Goal: Task Accomplishment & Management: Complete application form

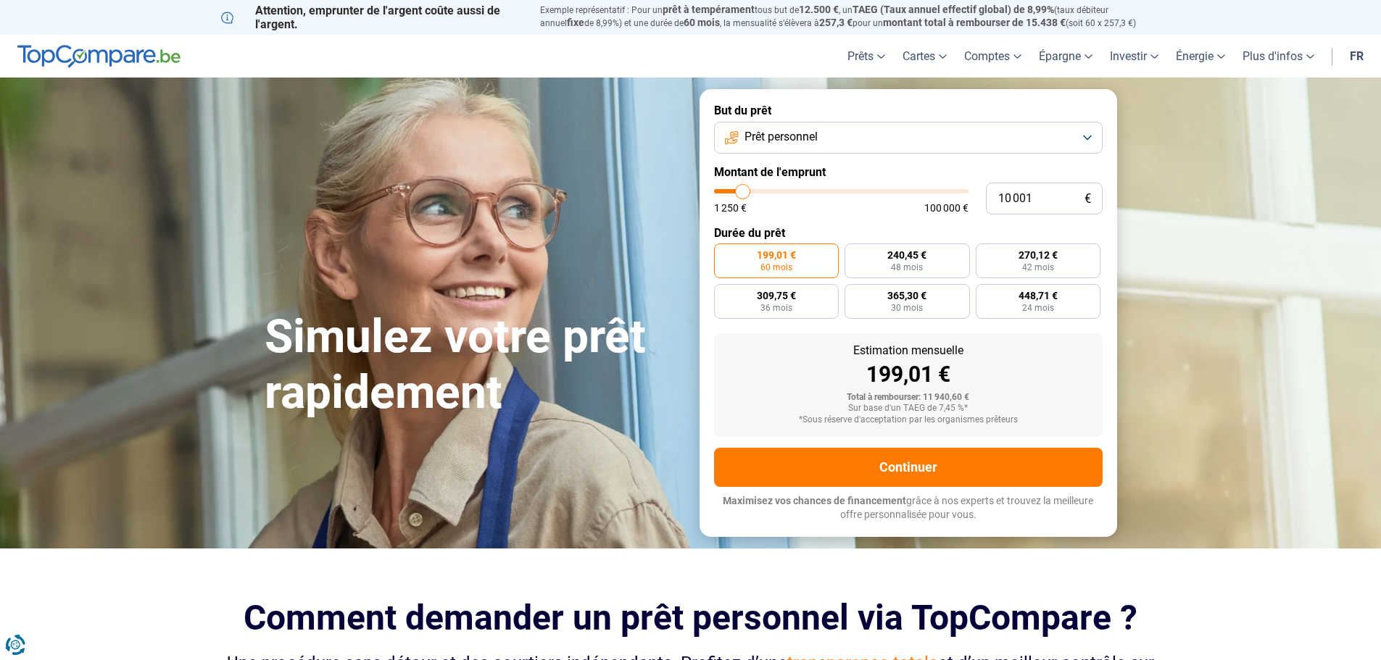
click at [1092, 136] on button "Prêt personnel" at bounding box center [908, 138] width 389 height 32
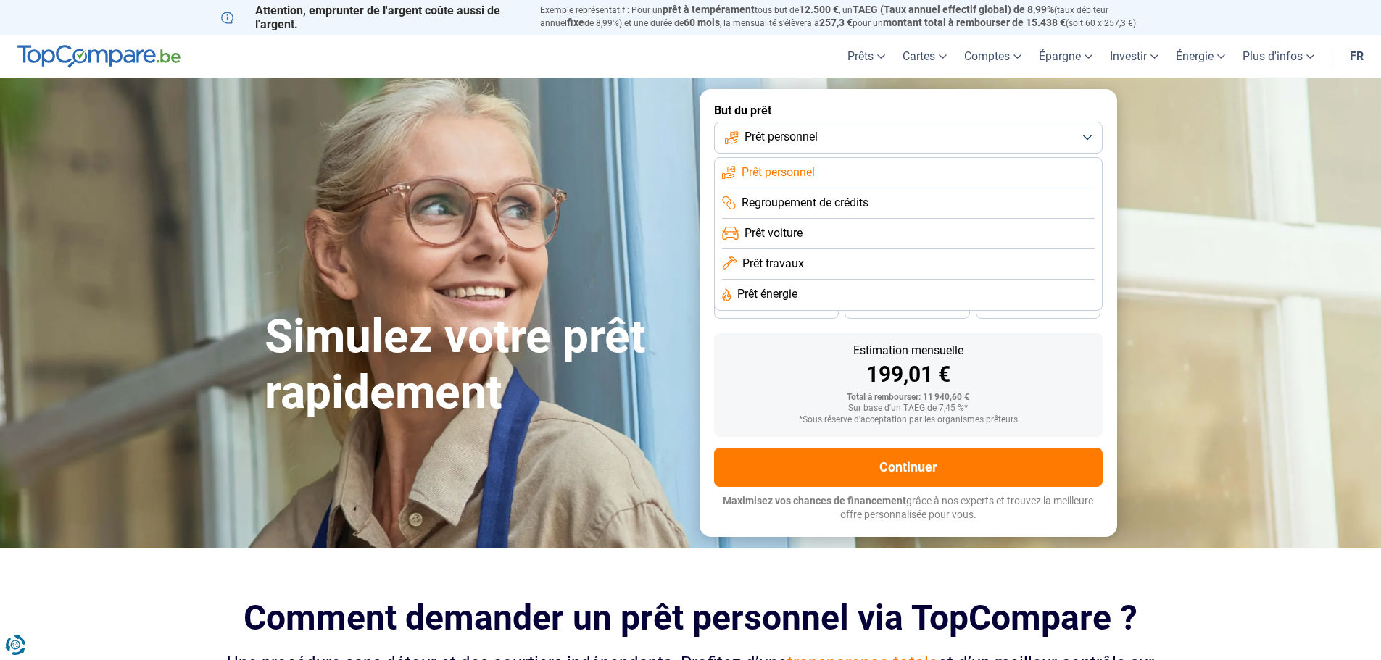
click at [1194, 200] on section "Simulez votre prêt rapidement Simulez votre prêt rapidement But du prêt Prêt pe…" at bounding box center [690, 313] width 1381 height 470
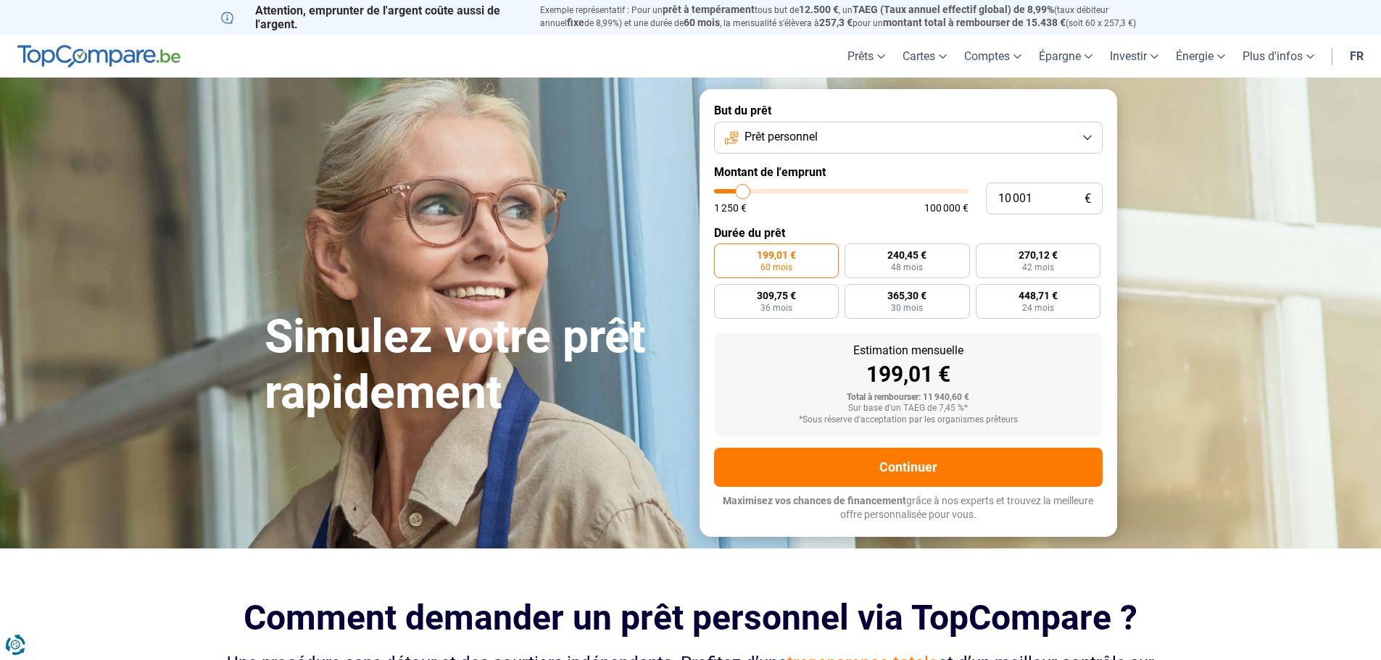
click at [1089, 139] on button "Prêt personnel" at bounding box center [908, 138] width 389 height 32
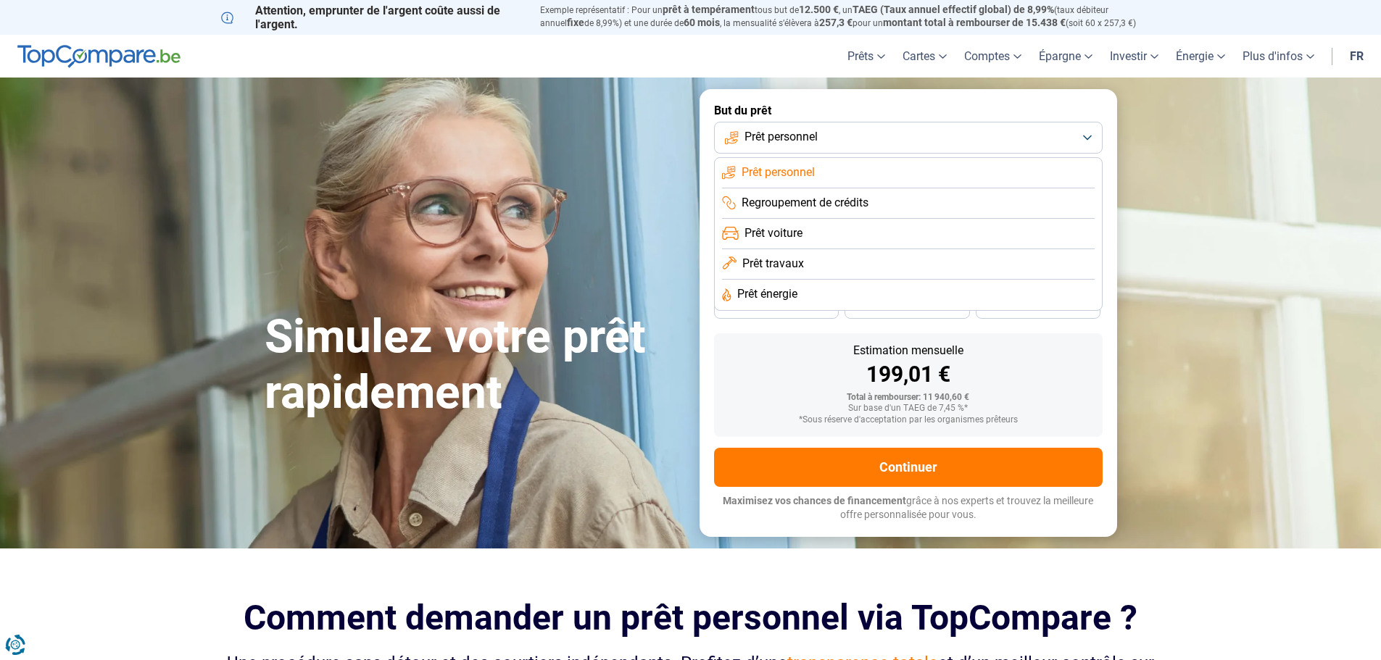
click at [787, 263] on span "Prêt travaux" at bounding box center [773, 264] width 62 height 16
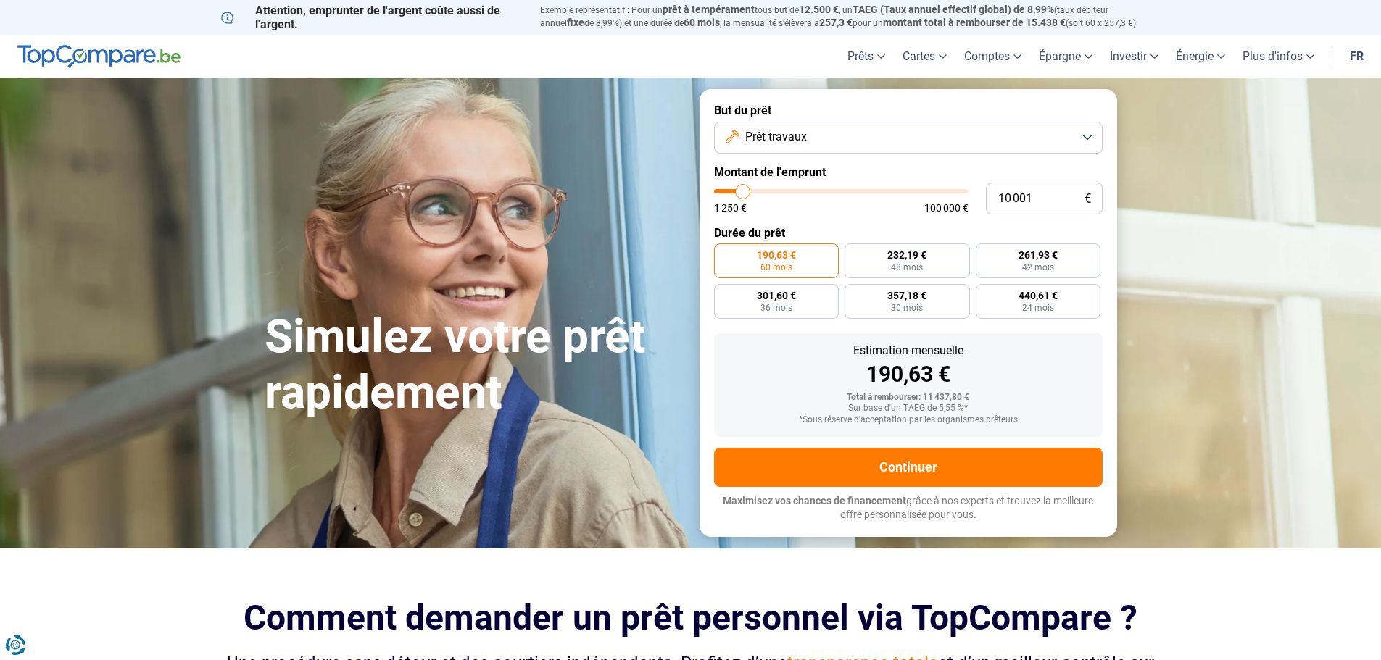
type input "9 750"
type input "9750"
type input "11 000"
type input "11000"
type input "13 000"
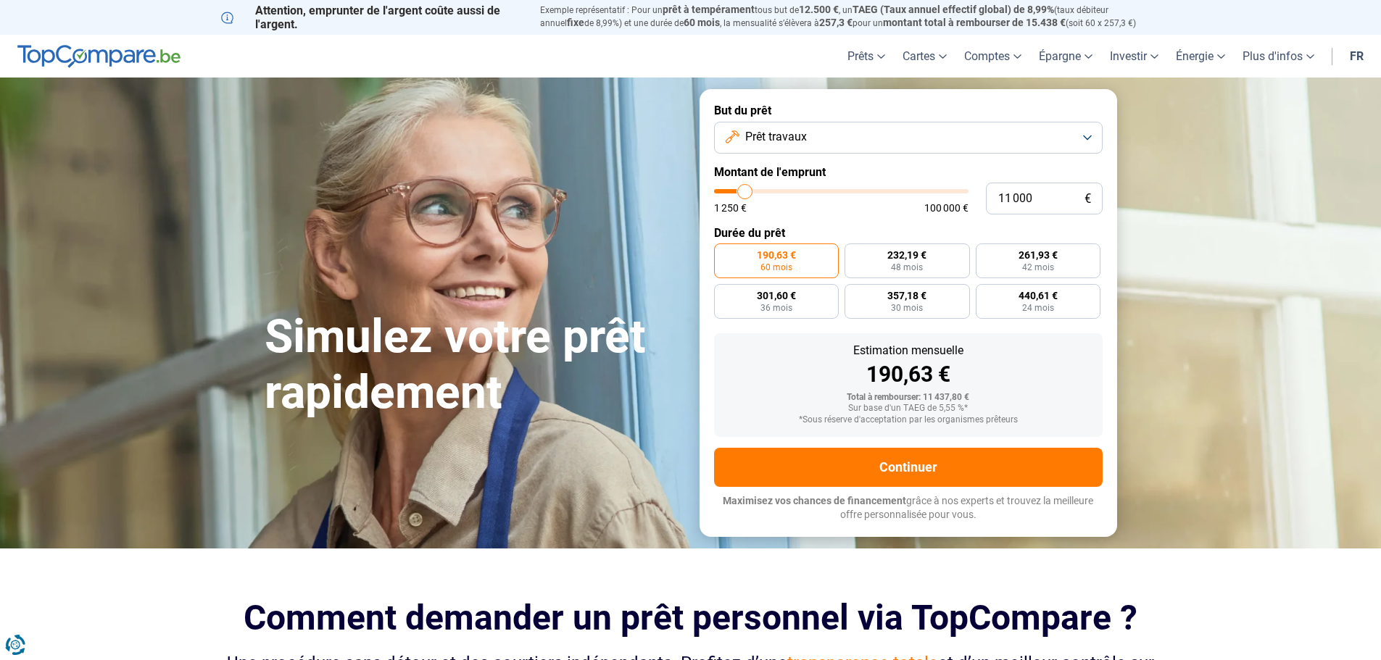
type input "13000"
type input "17 250"
type input "17250"
type input "22 250"
type input "22250"
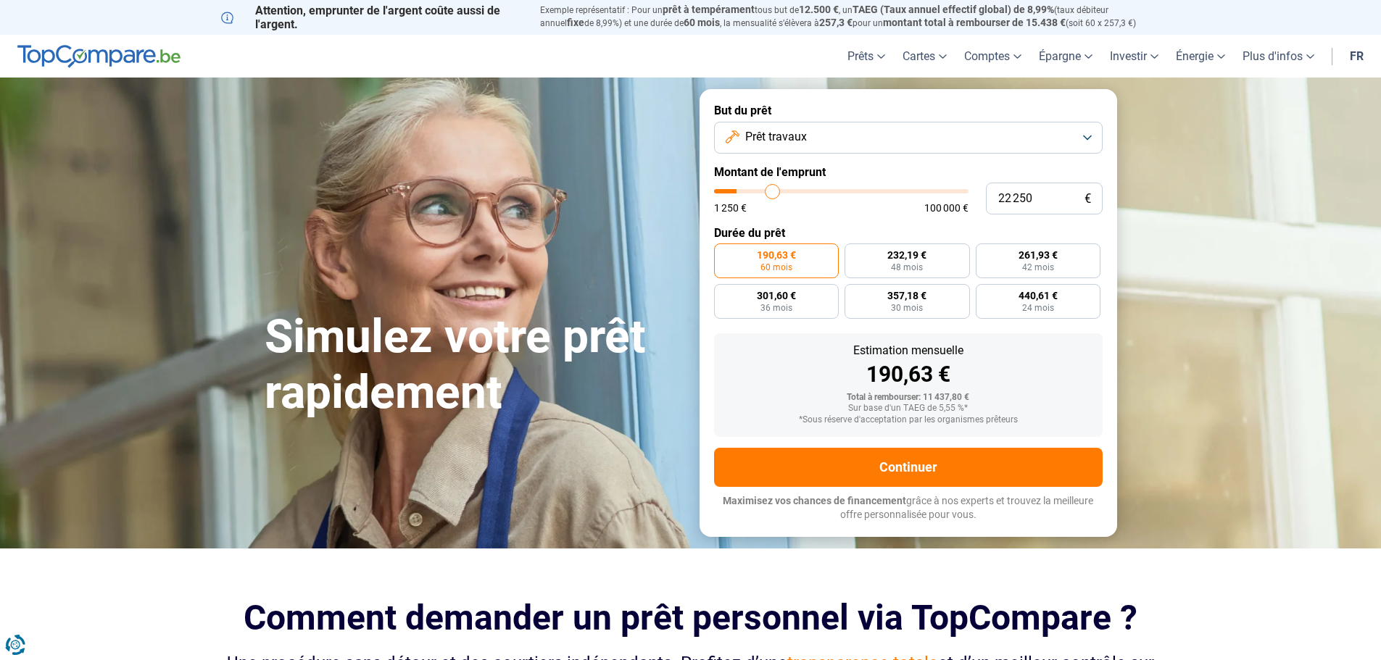
type input "28 250"
type input "28250"
type input "33 750"
type input "33750"
type input "38 750"
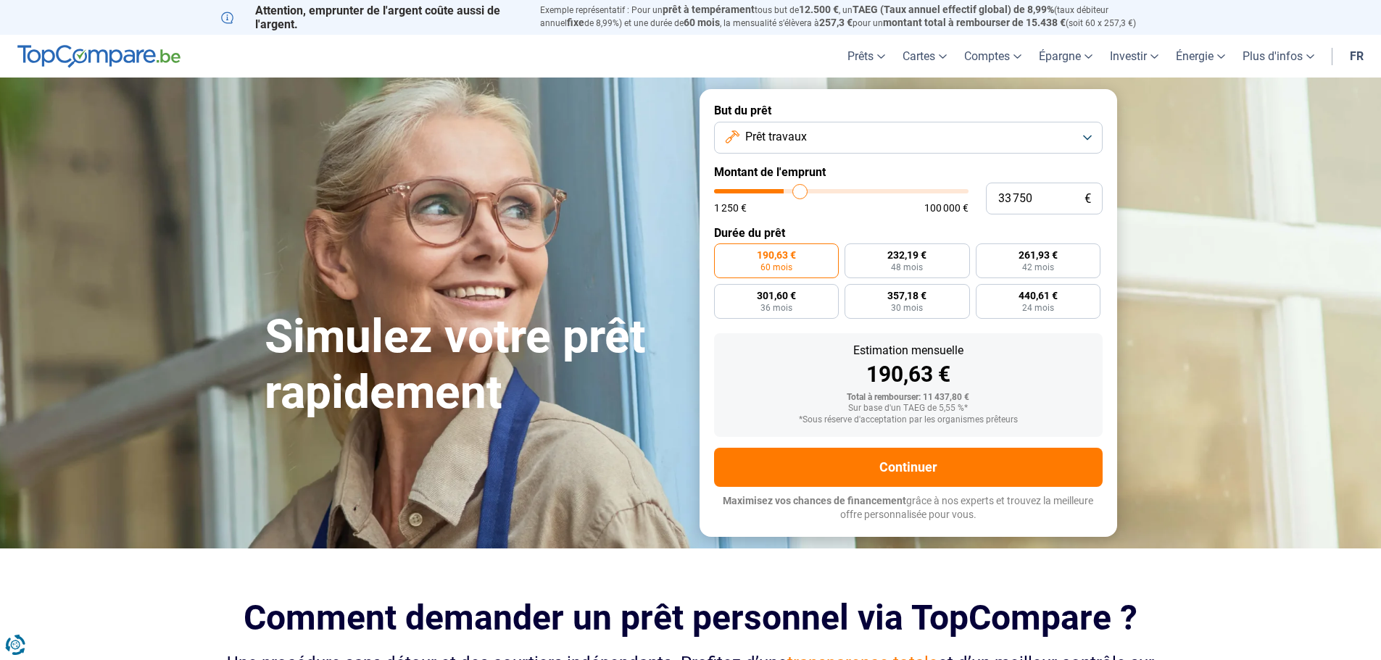
type input "38750"
type input "42 250"
type input "42250"
type input "45 000"
type input "45000"
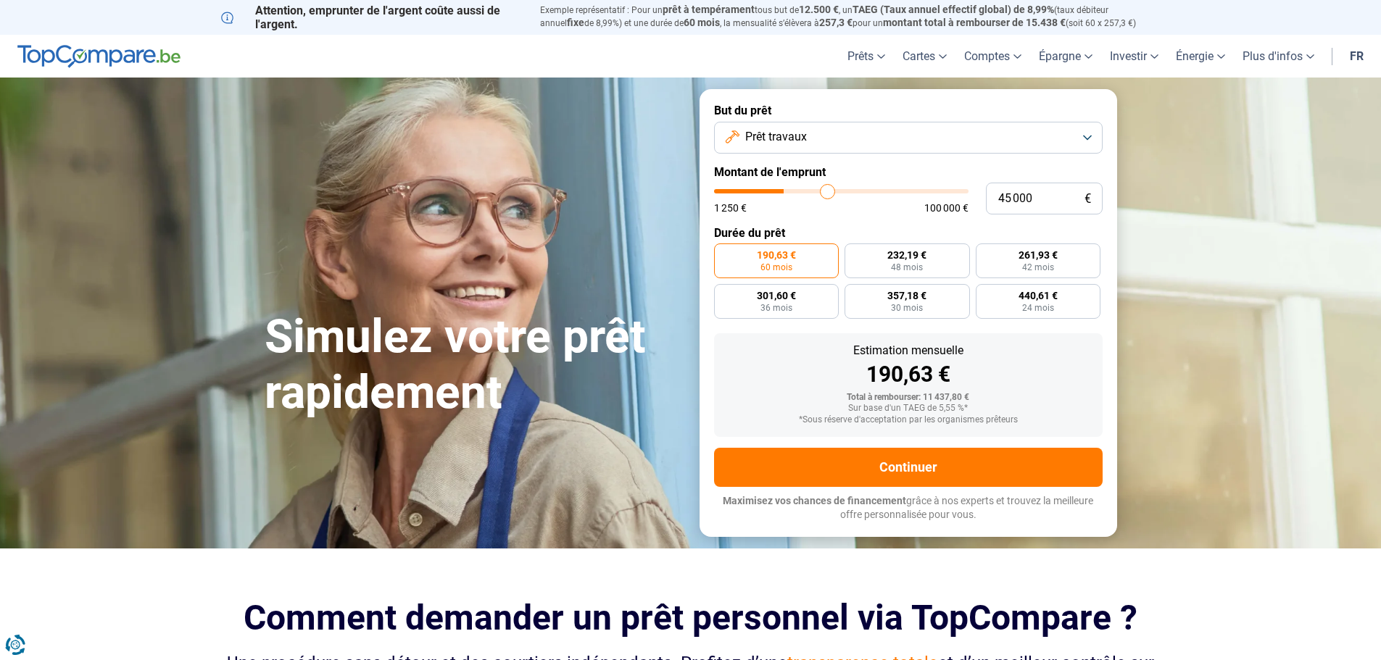
type input "46 500"
type input "46500"
type input "47 250"
type input "47250"
type input "48 000"
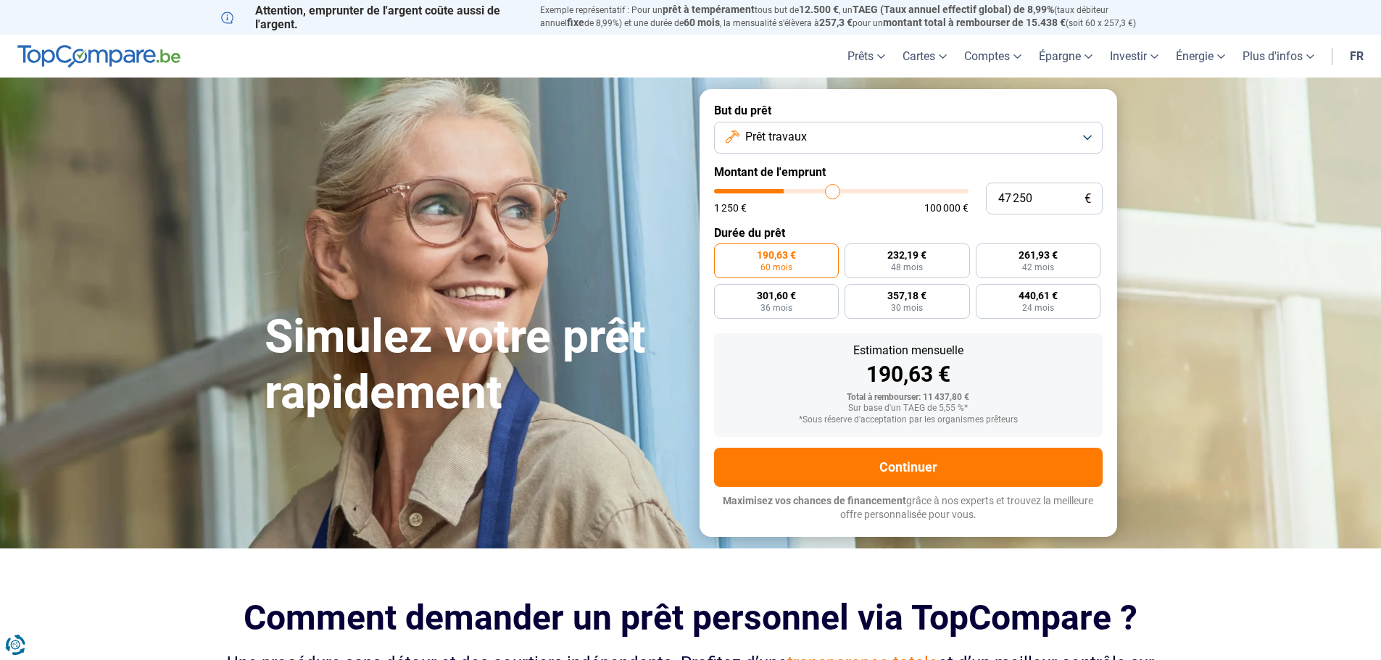
type input "48000"
type input "48 250"
type input "48250"
type input "48 750"
type input "48750"
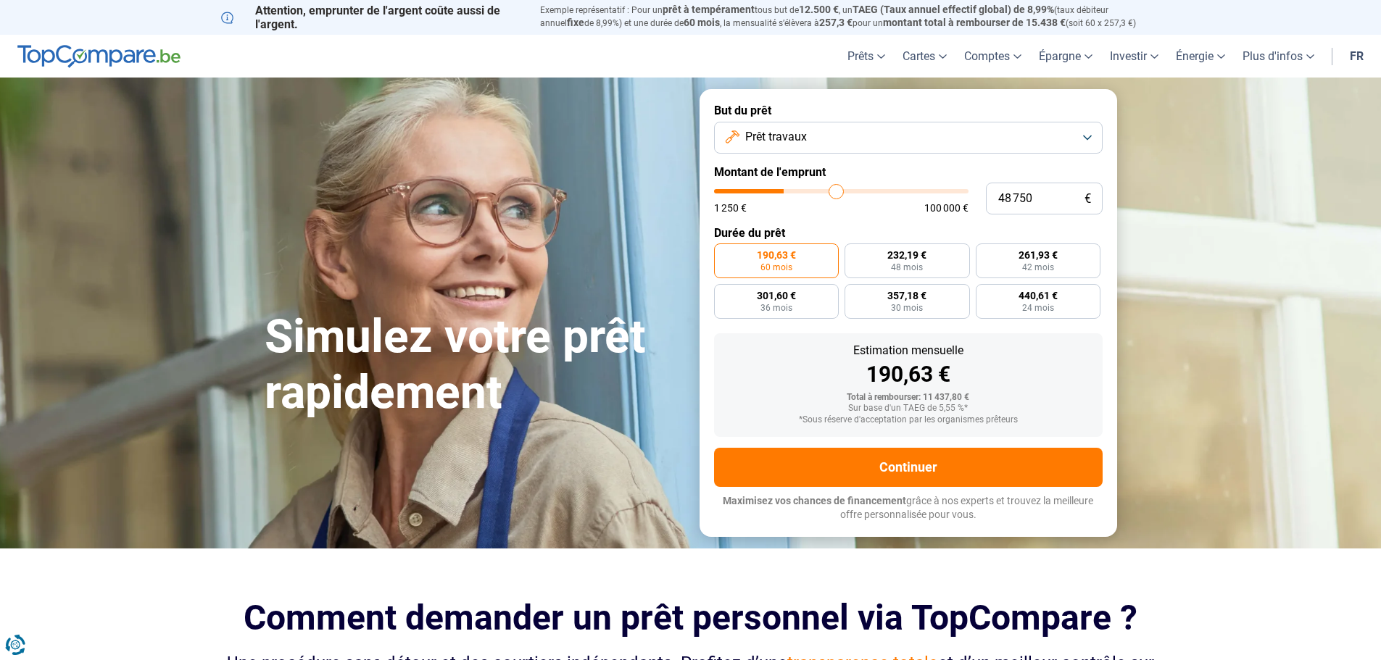
type input "49 750"
type input "49750"
type input "51 500"
type input "51500"
type input "54 000"
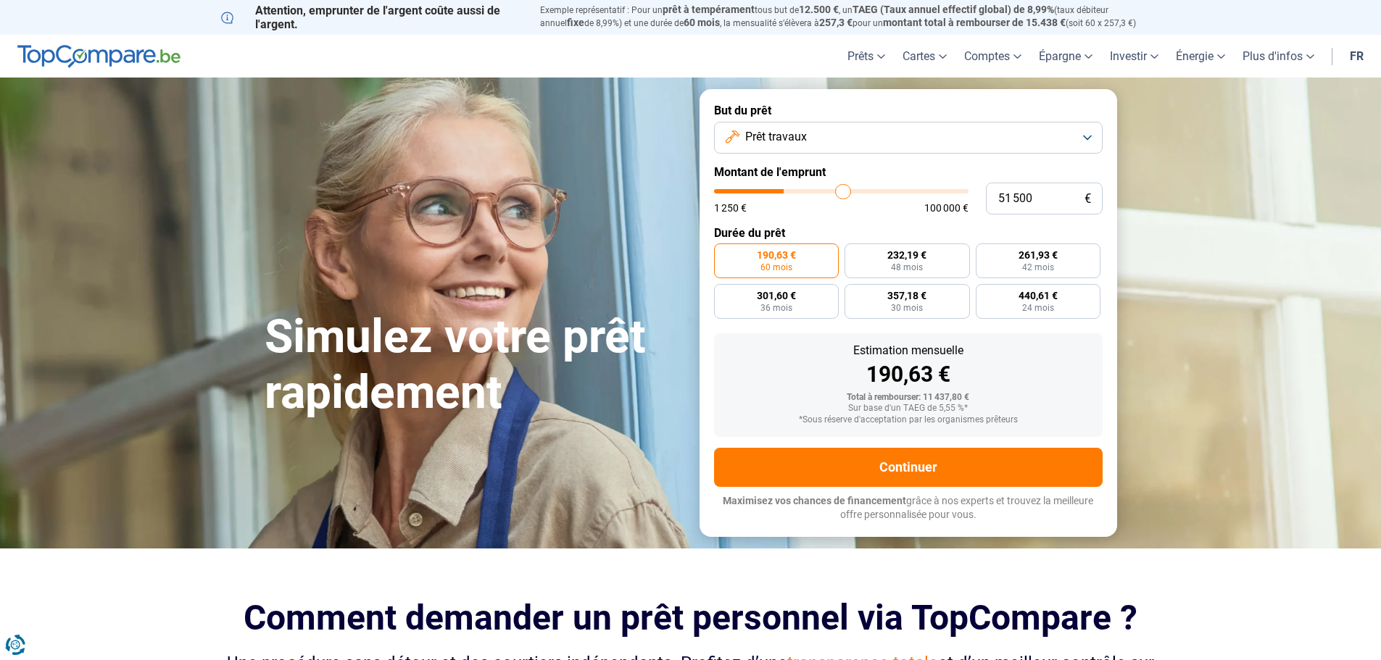
type input "54000"
type input "56 000"
type input "56000"
type input "56 500"
type input "56500"
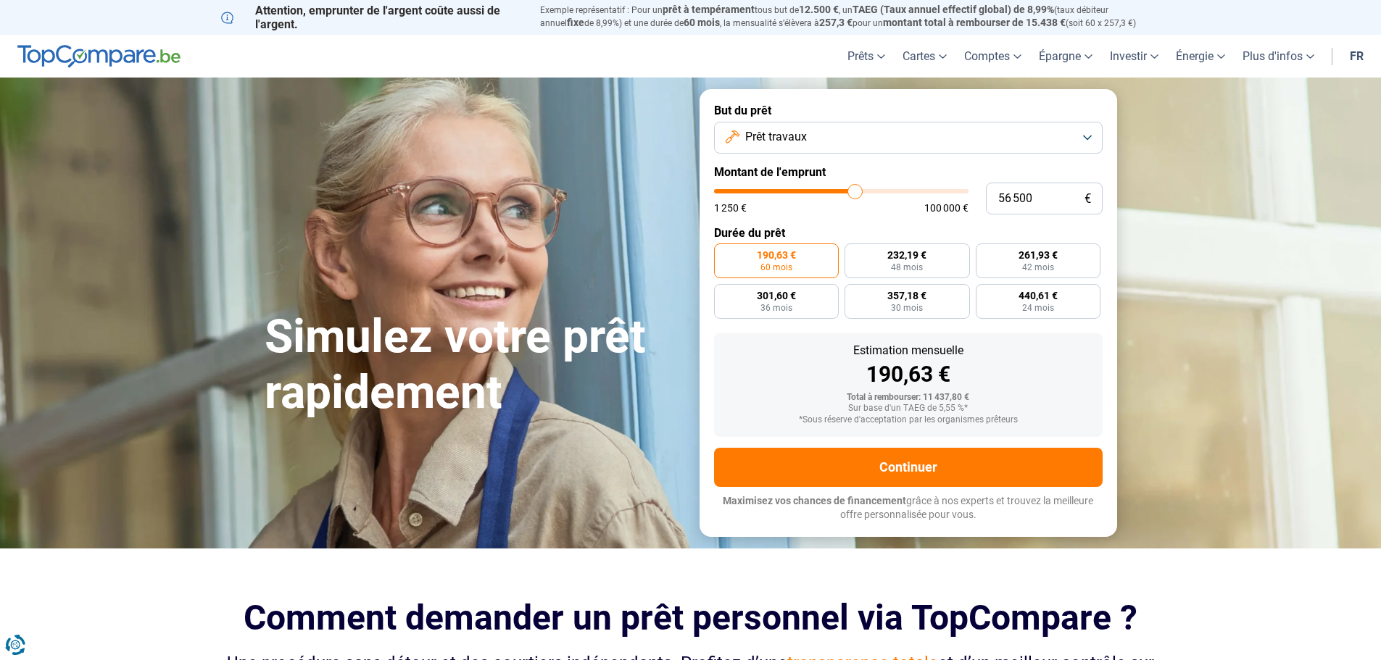
type input "57 000"
type input "57000"
type input "57 250"
type input "57250"
type input "56 250"
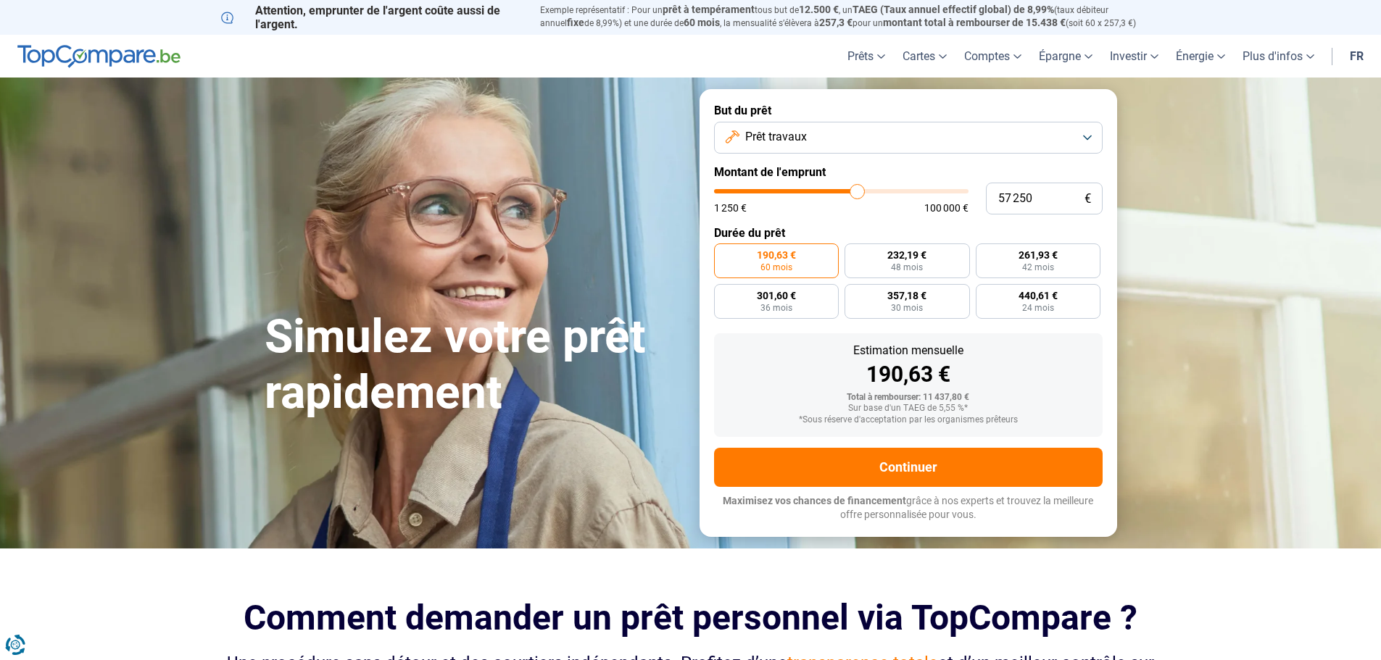
type input "56250"
type input "53 000"
type input "53000"
type input "48 000"
type input "48000"
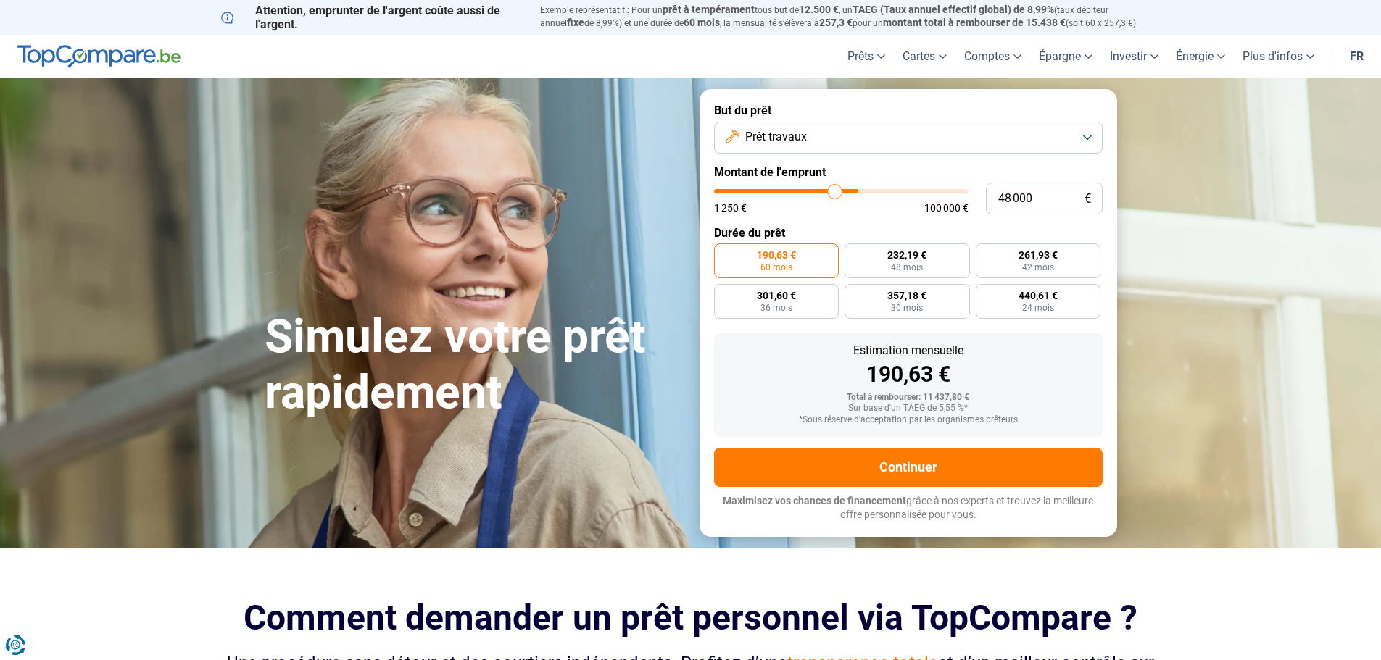
type input "41 500"
type input "41500"
type input "35 500"
type input "35500"
type input "29 500"
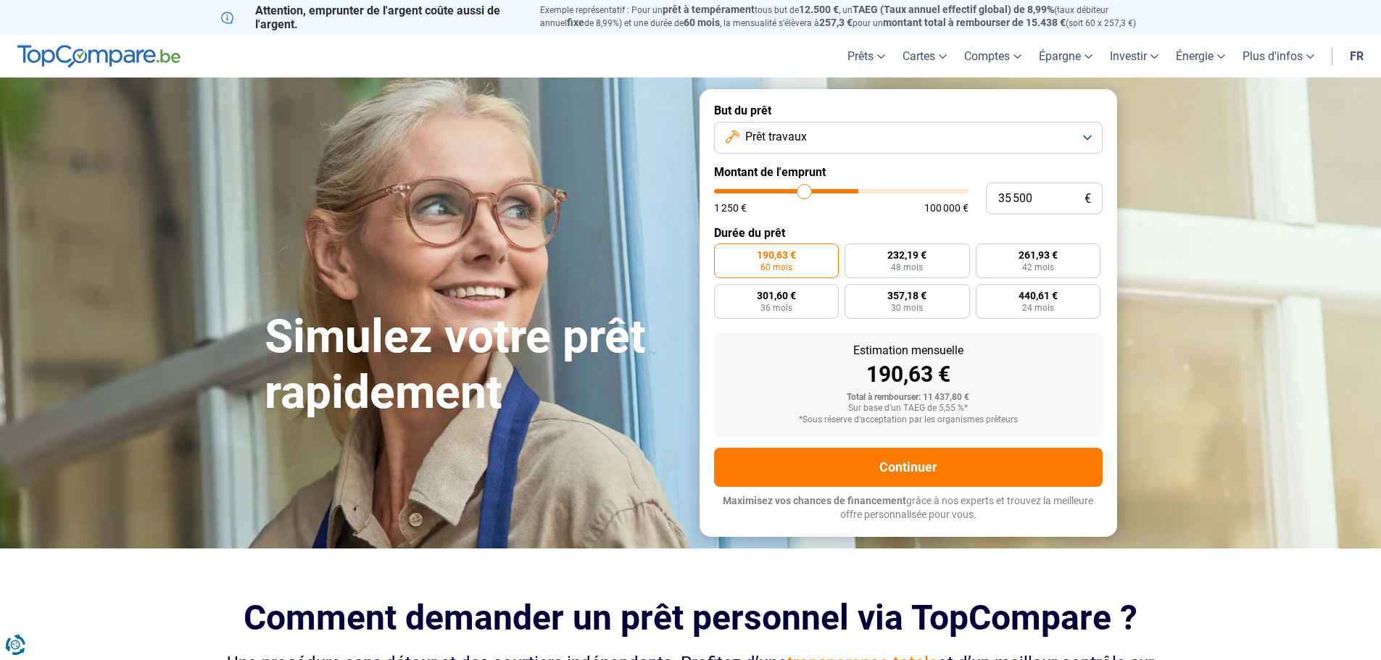
type input "29500"
type input "23 750"
type input "23750"
type input "20 000"
type input "20000"
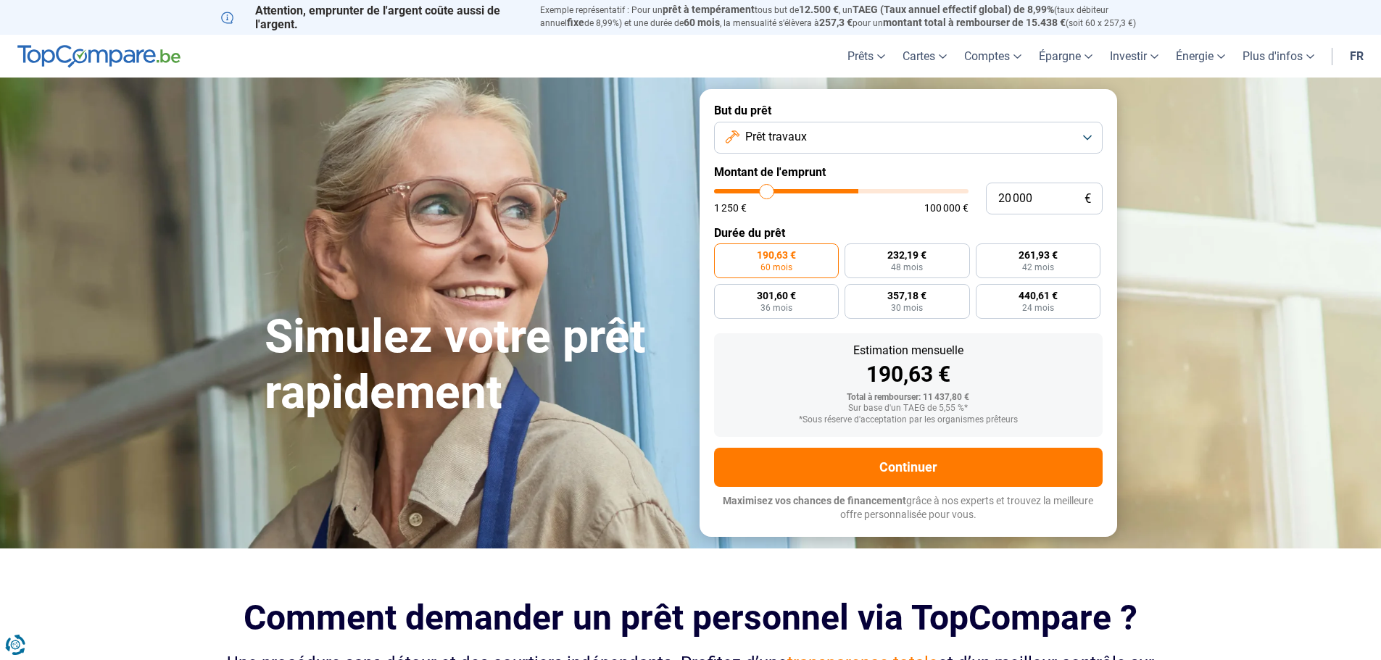
type input "16 500"
type input "16500"
type input "14 000"
drag, startPoint x: 741, startPoint y: 191, endPoint x: 764, endPoint y: 184, distance: 24.3
type input "12000"
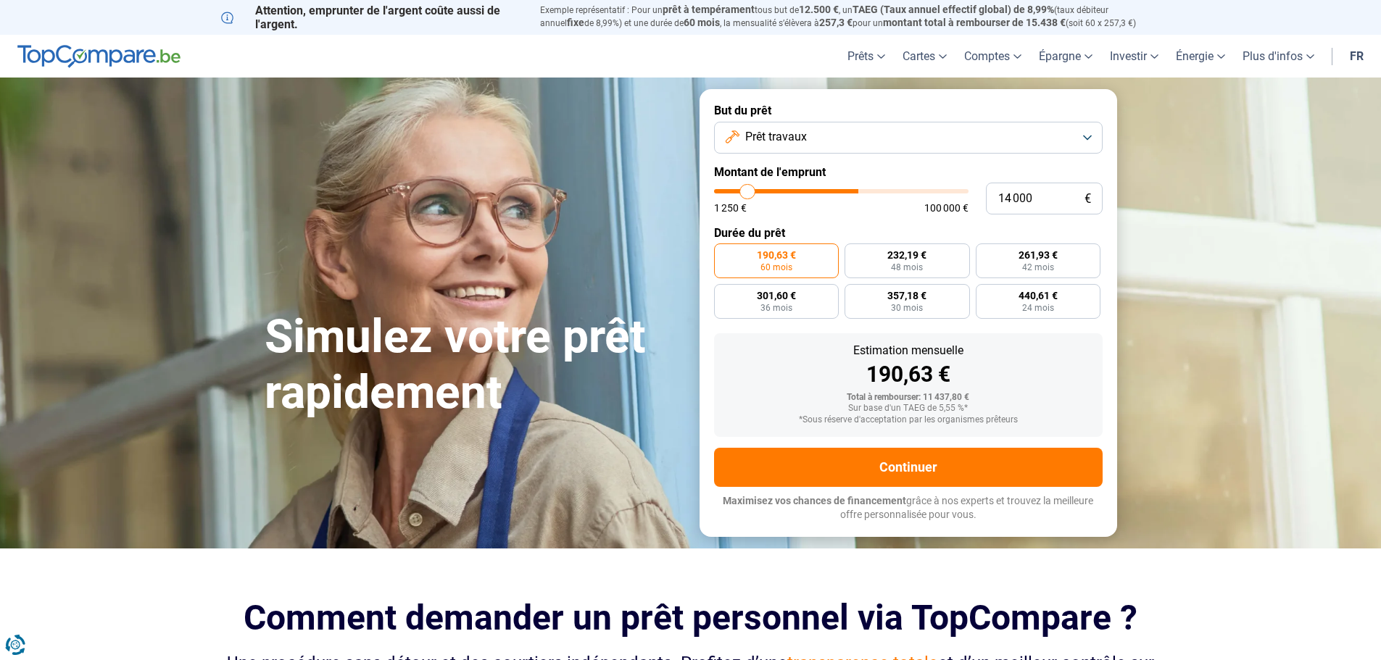
click at [748, 189] on input "range" at bounding box center [841, 191] width 254 height 4
type input "12 000"
click at [1088, 136] on button "Prêt travaux" at bounding box center [908, 138] width 389 height 32
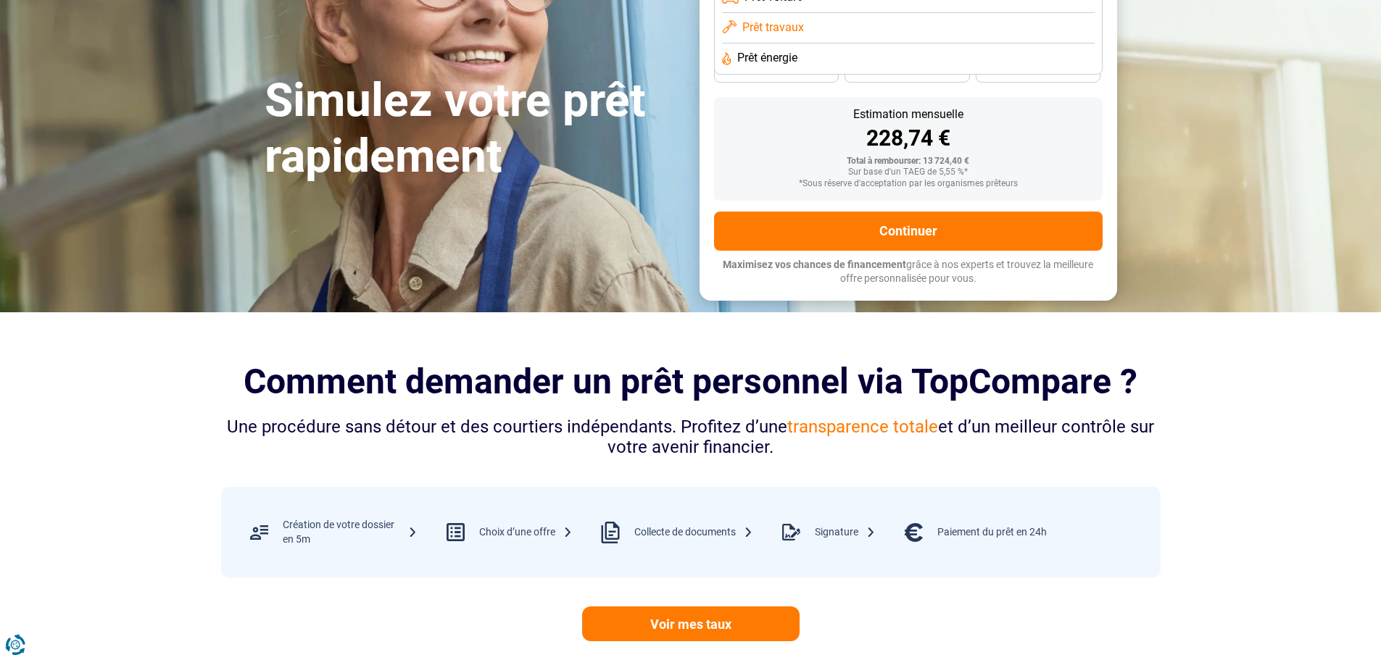
scroll to position [72, 0]
